Goal: Browse casually

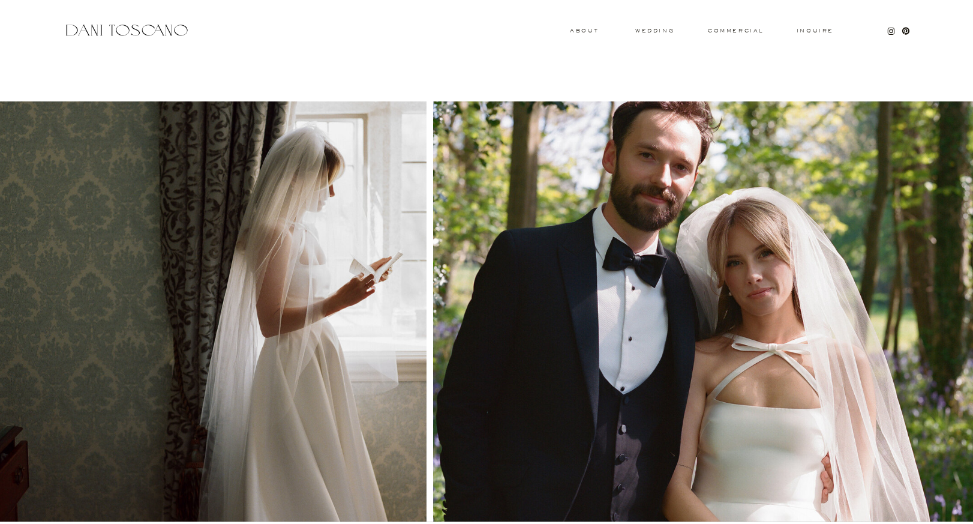
scroll to position [1142, 0]
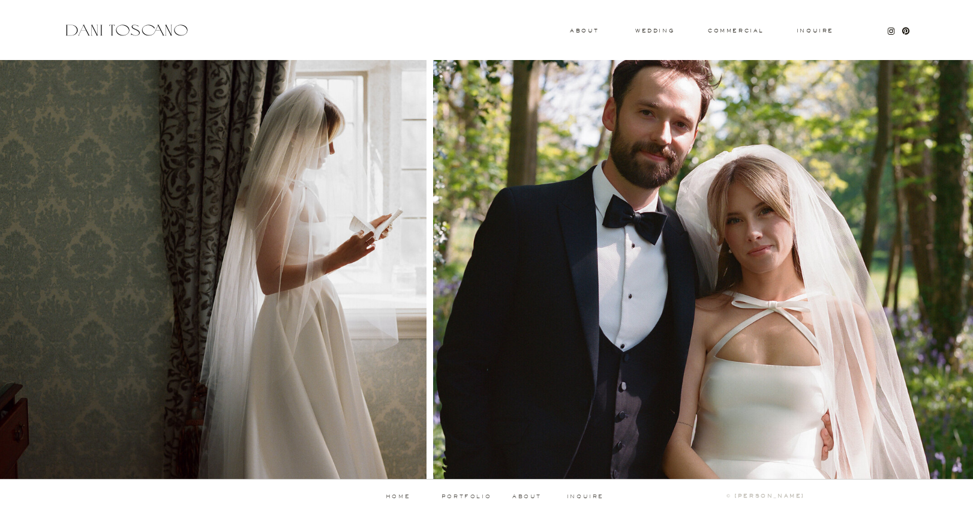
click at [464, 495] on p "portfolio" at bounding box center [466, 496] width 59 height 5
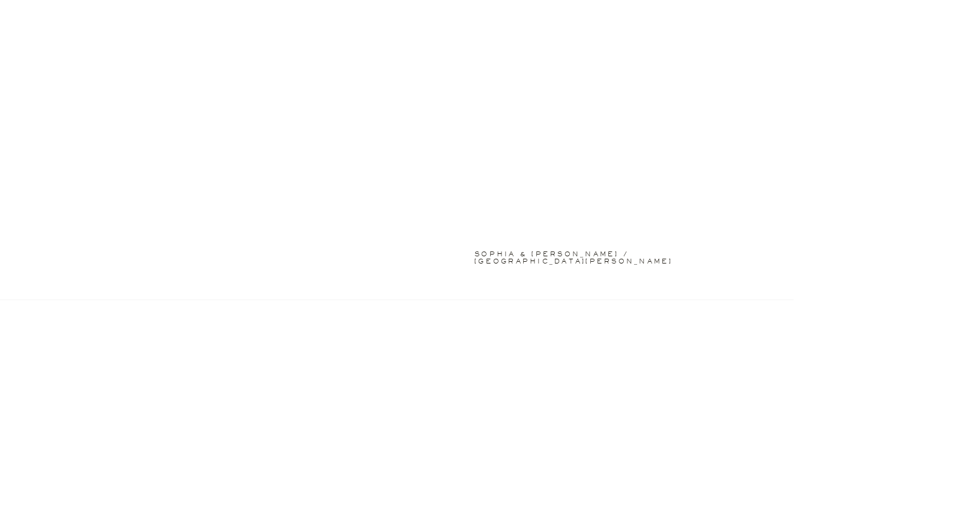
scroll to position [2176, 0]
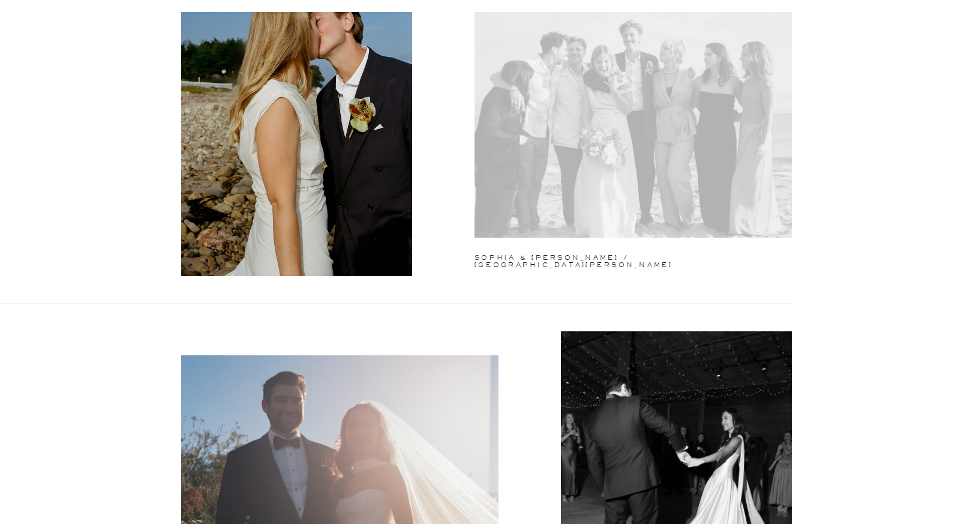
click at [707, 200] on div at bounding box center [632, 124] width 317 height 228
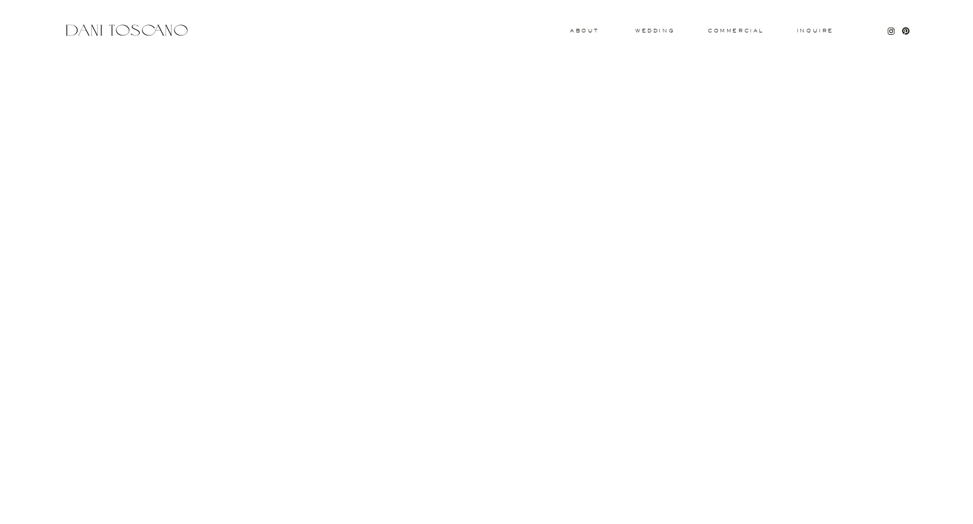
scroll to position [3319, 0]
